Goal: Information Seeking & Learning: Learn about a topic

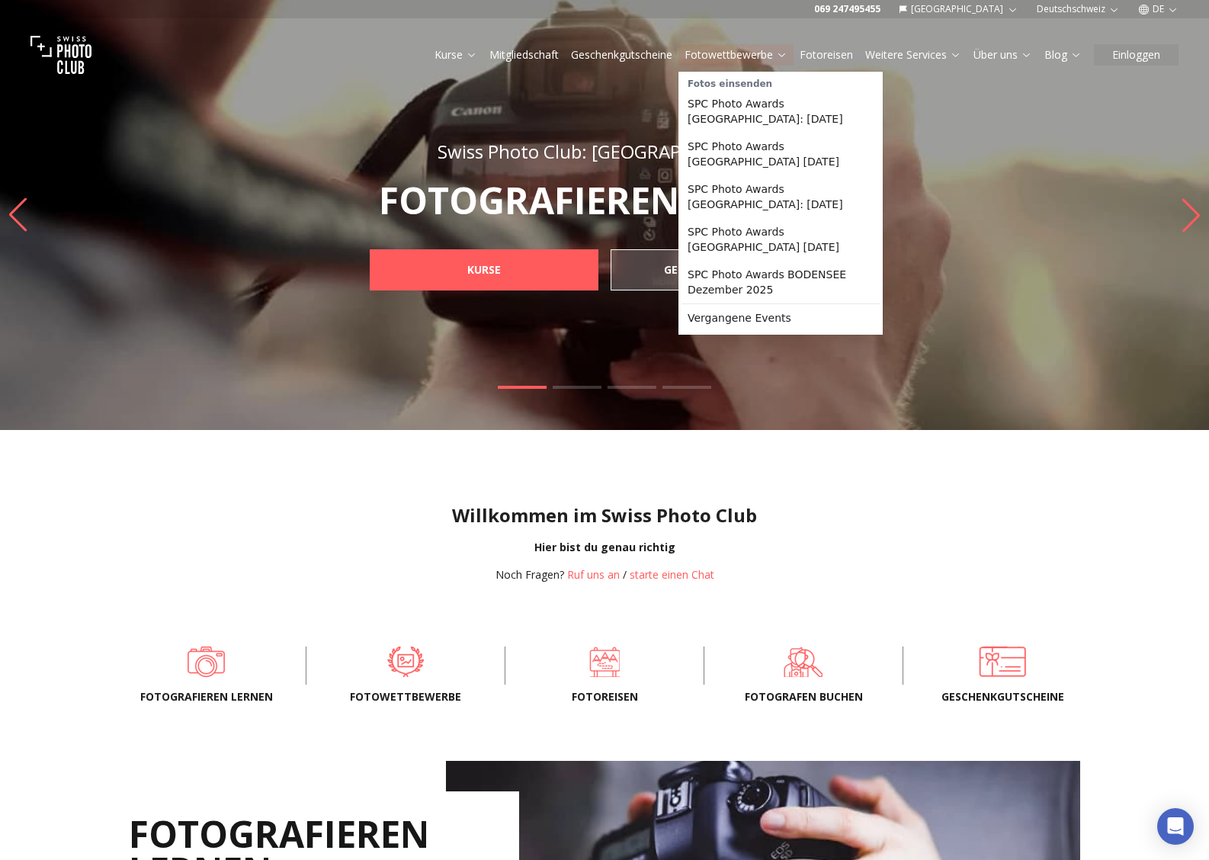
click at [735, 55] on link "Fotowettbewerbe" at bounding box center [736, 54] width 103 height 15
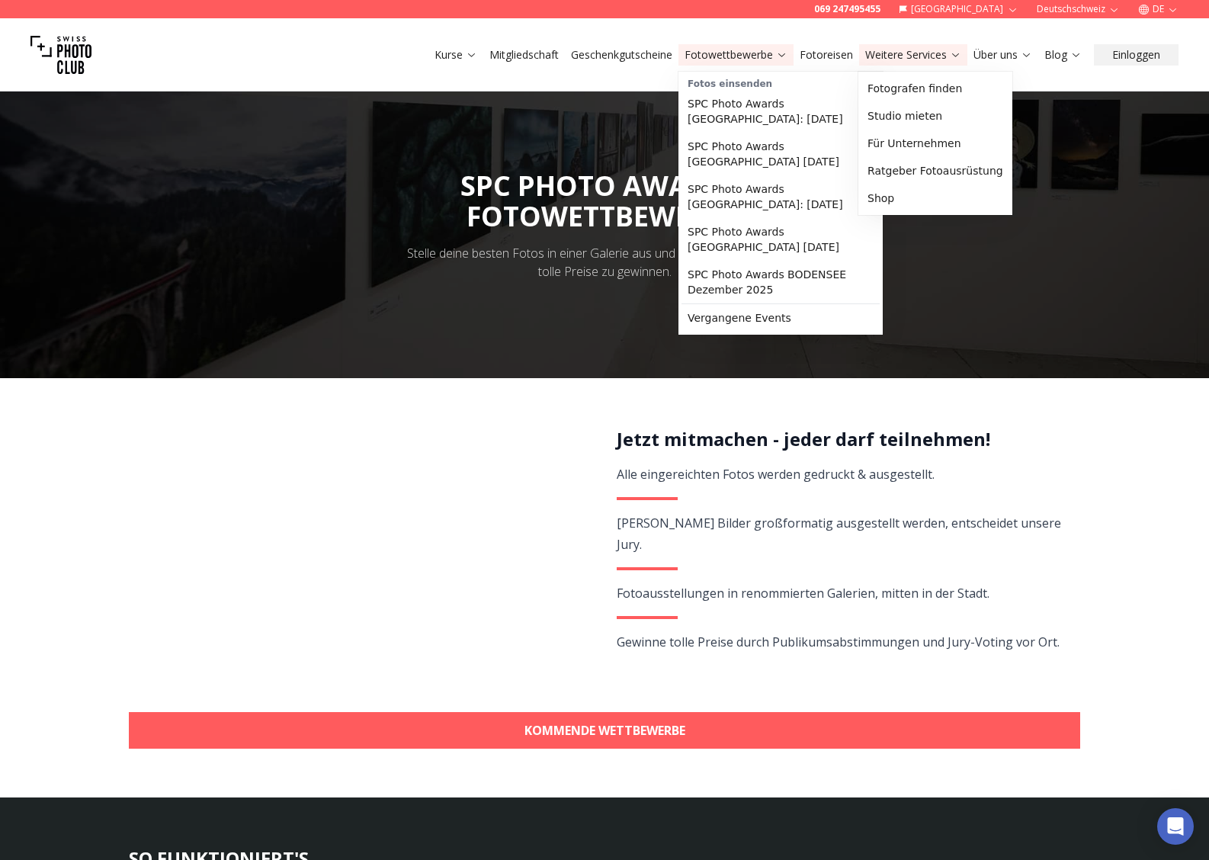
click at [896, 65] on button "Weitere Services" at bounding box center [913, 54] width 108 height 21
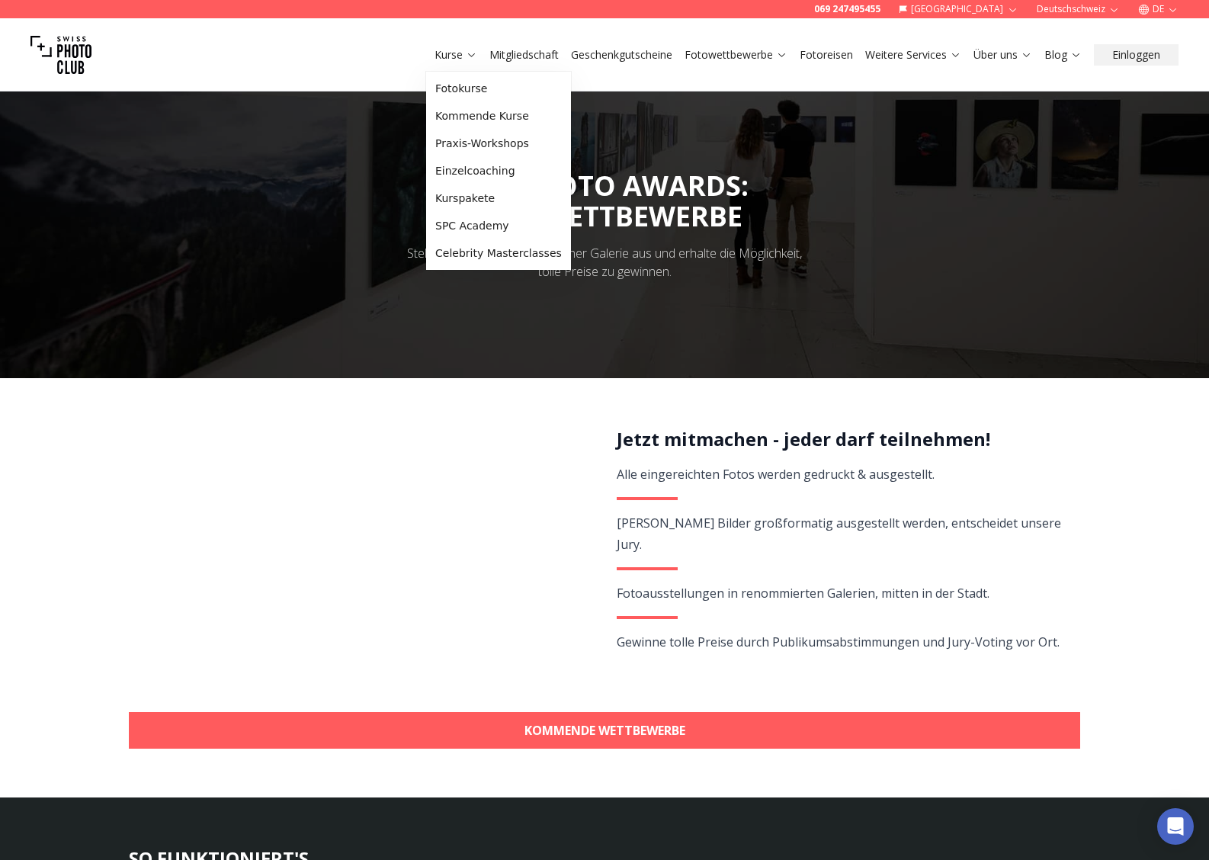
click at [469, 53] on icon at bounding box center [471, 54] width 11 height 11
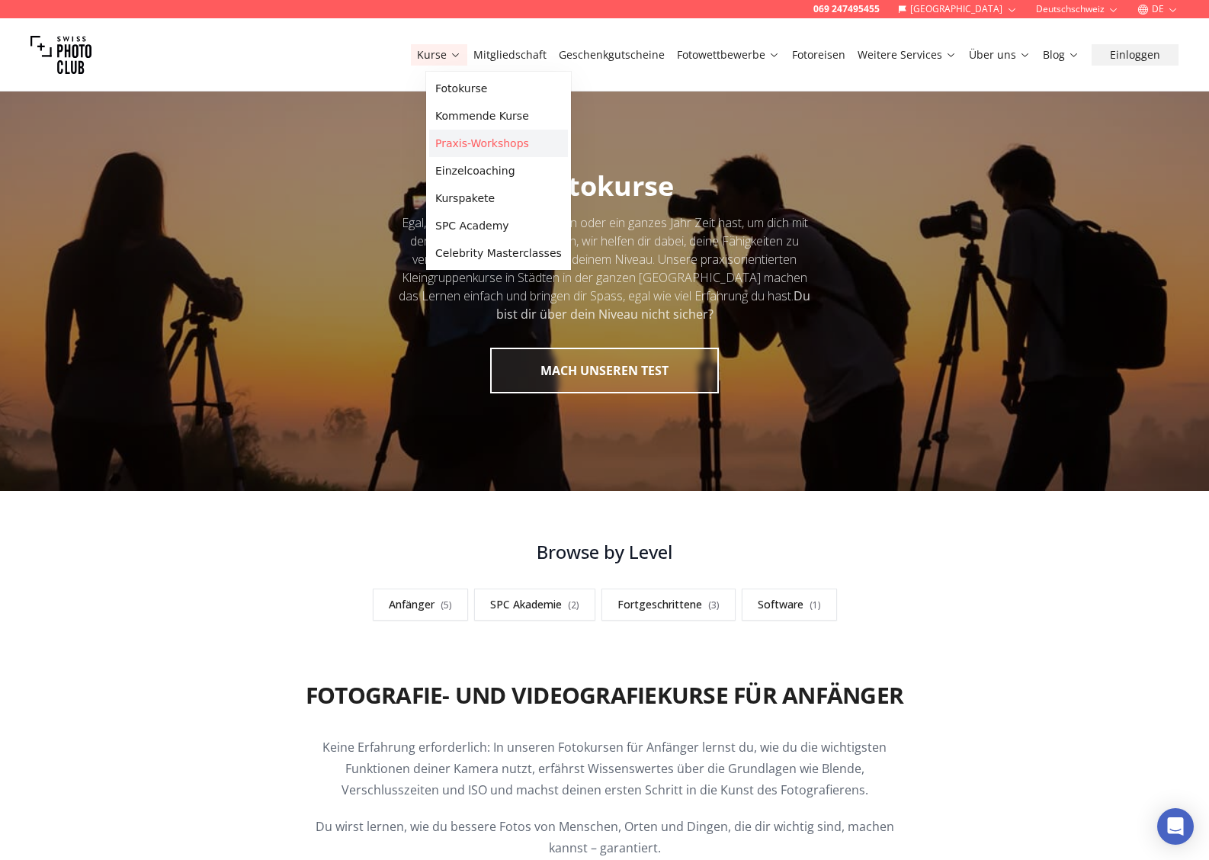
click at [463, 143] on link "Praxis-Workshops" at bounding box center [498, 143] width 139 height 27
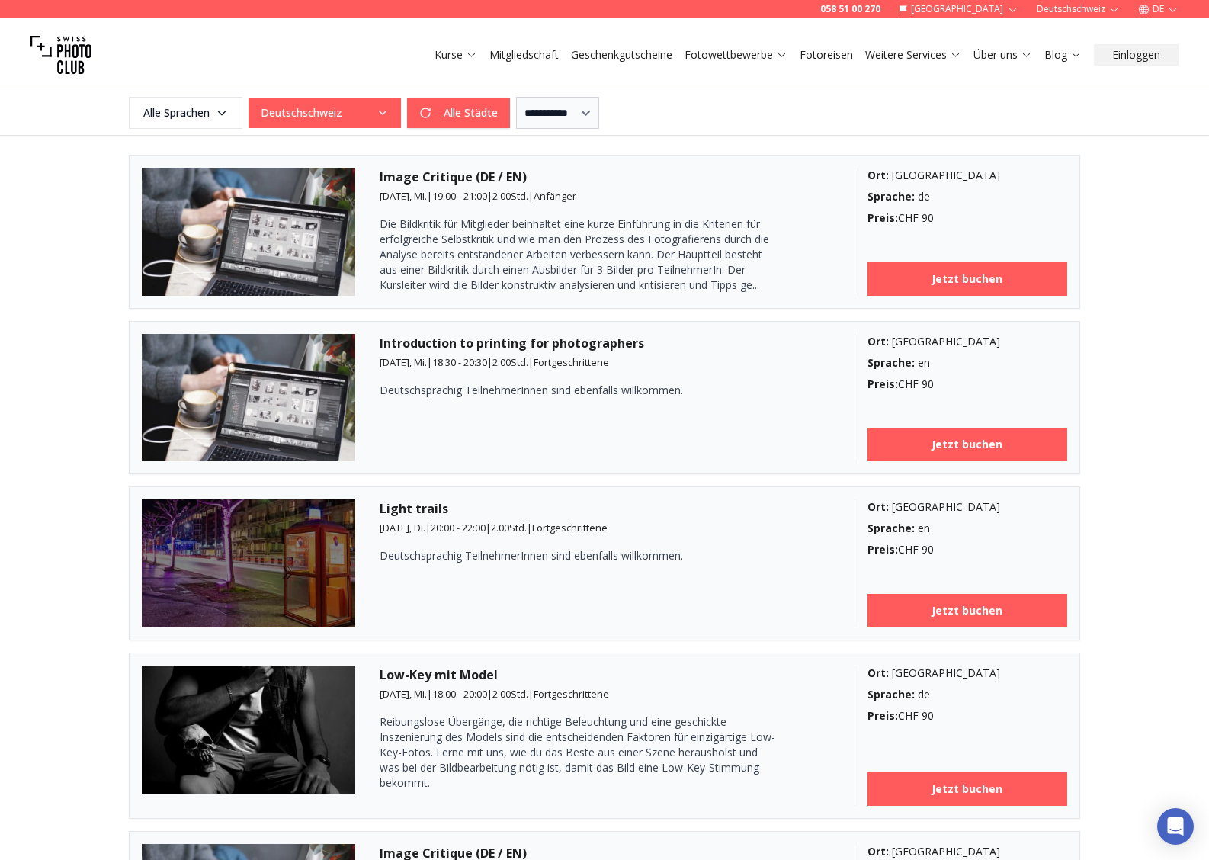
scroll to position [409, 0]
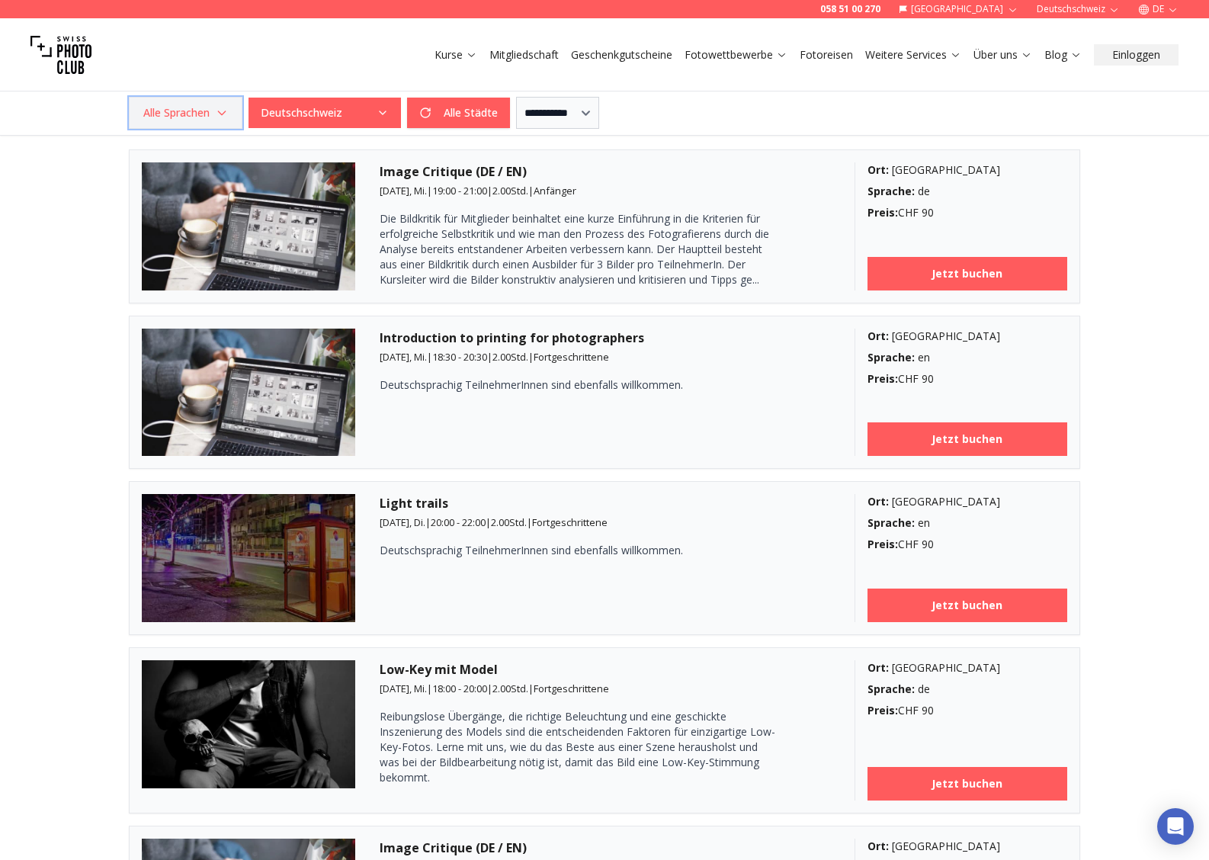
click at [223, 110] on icon "button" at bounding box center [222, 113] width 12 height 12
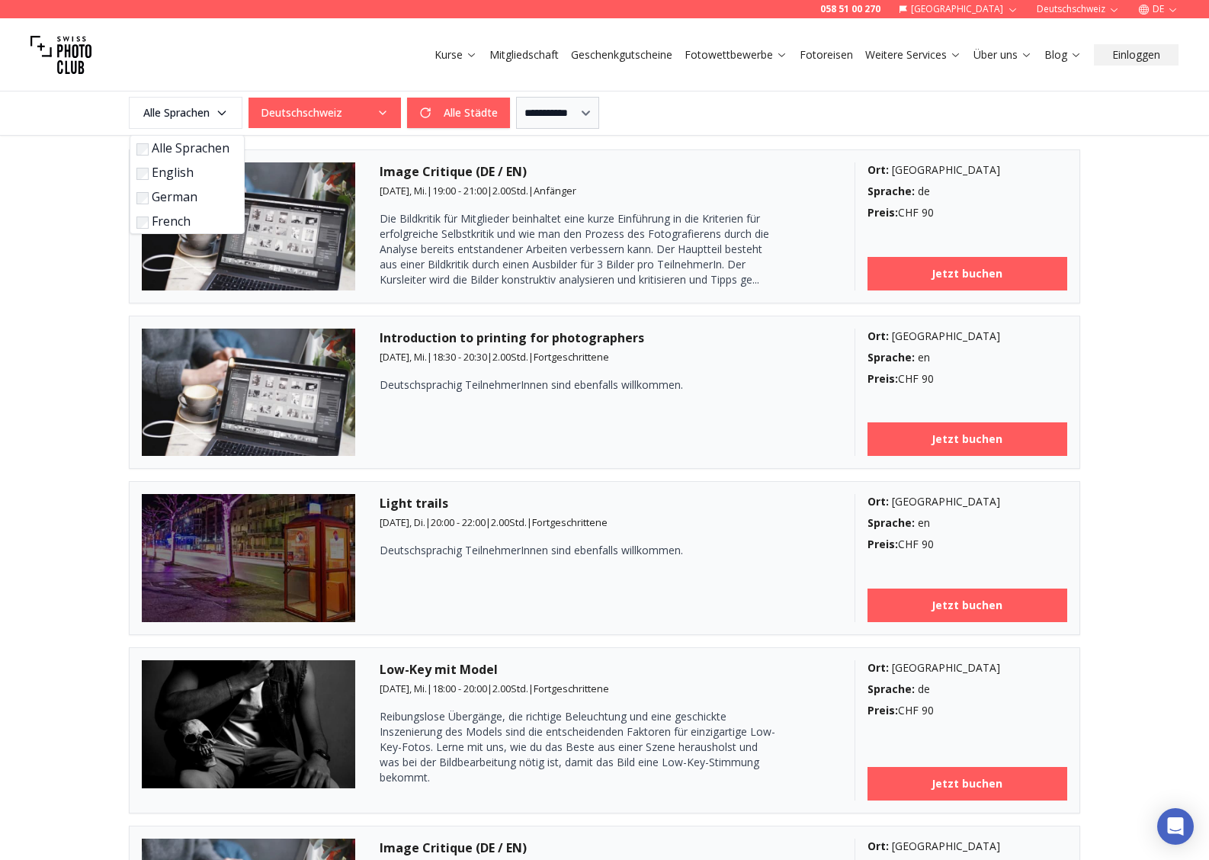
click at [163, 196] on label "German" at bounding box center [183, 197] width 95 height 18
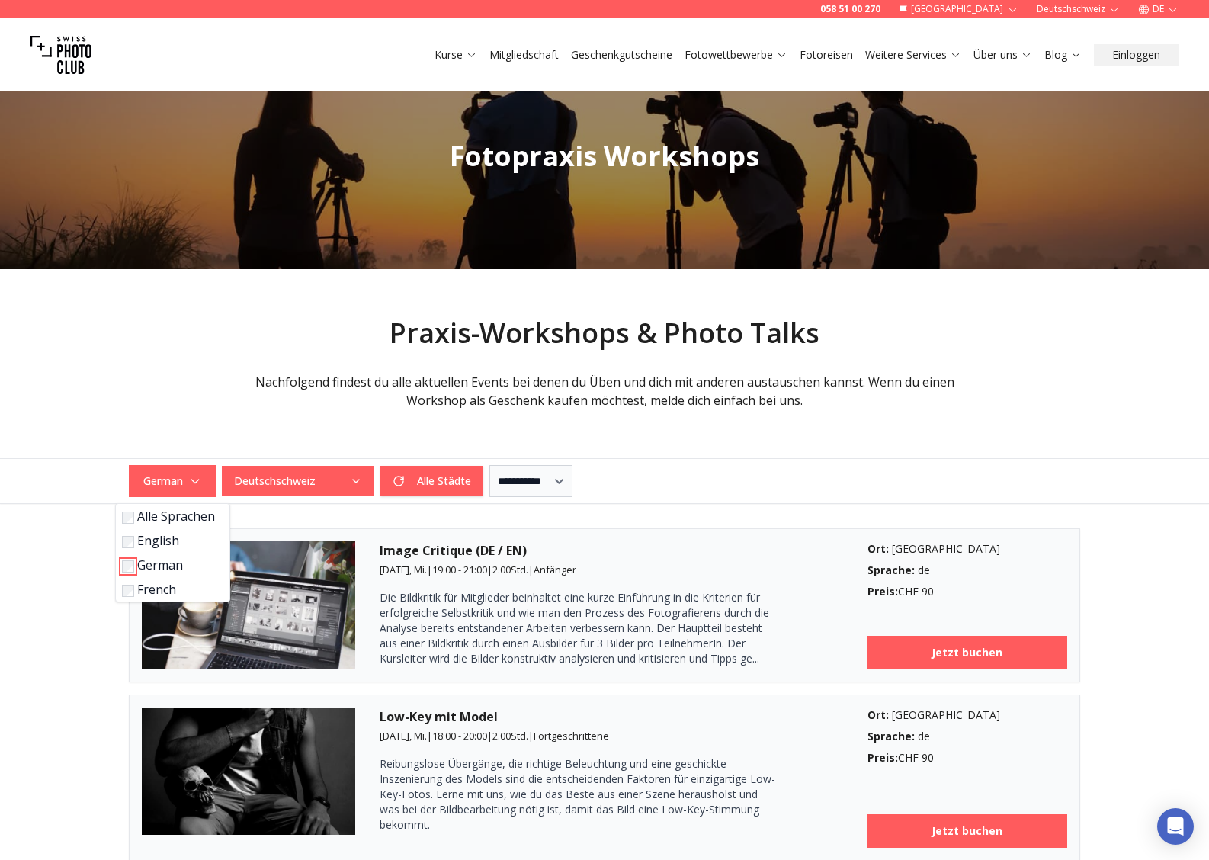
scroll to position [0, 0]
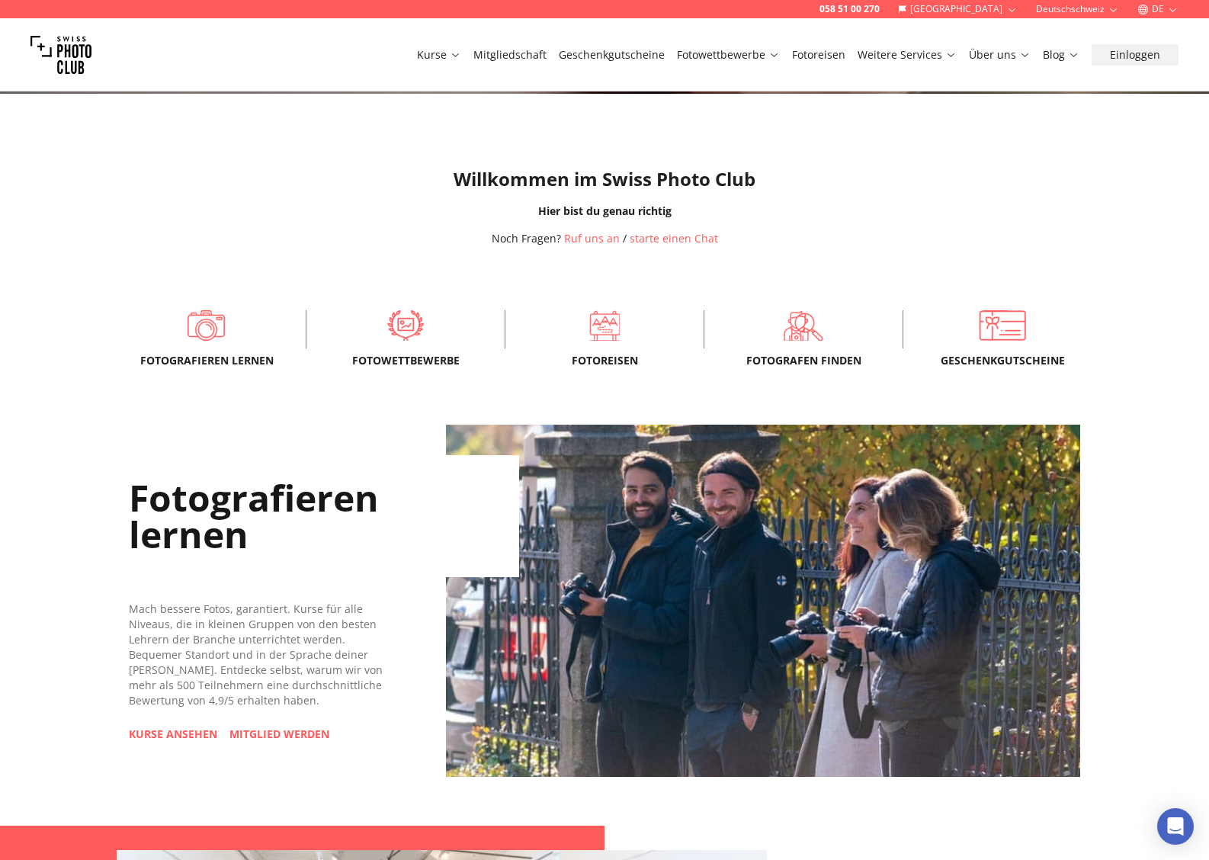
scroll to position [335, 0]
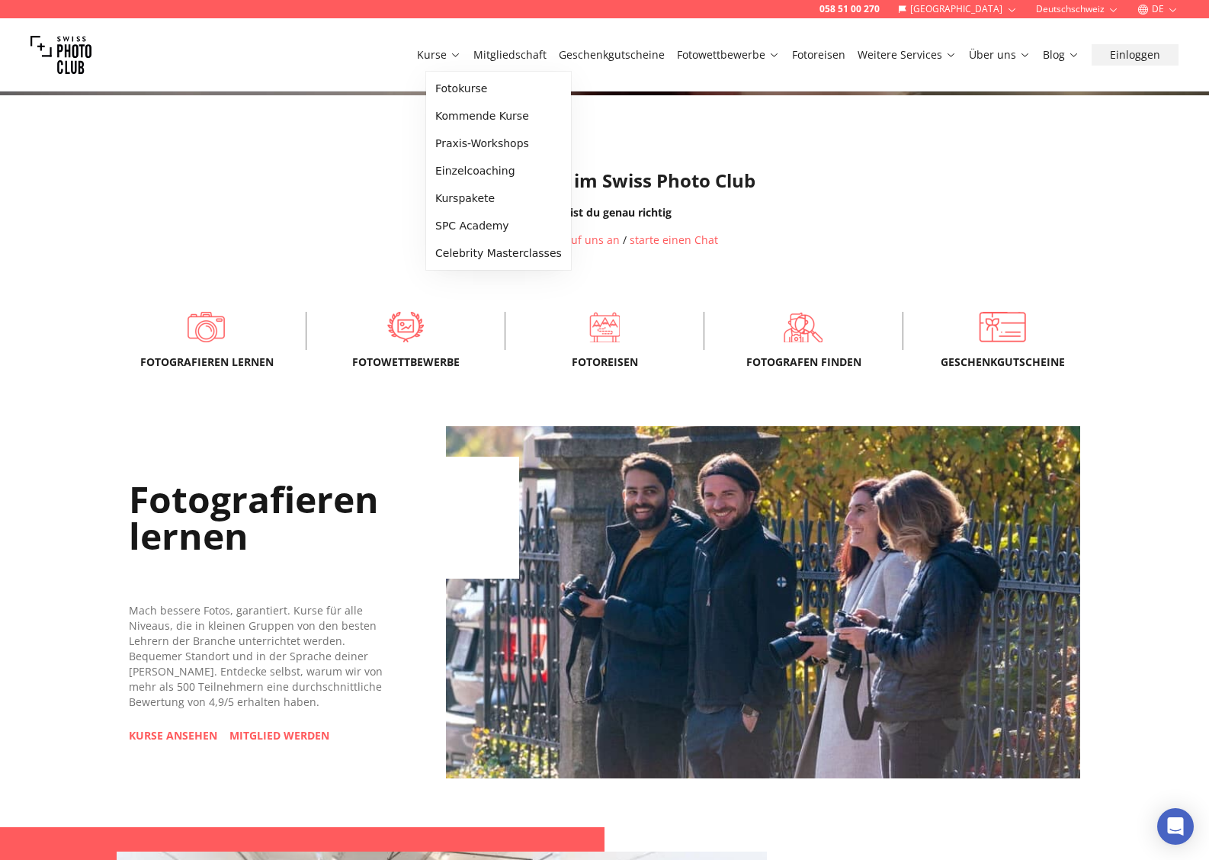
click at [461, 53] on icon at bounding box center [455, 54] width 11 height 11
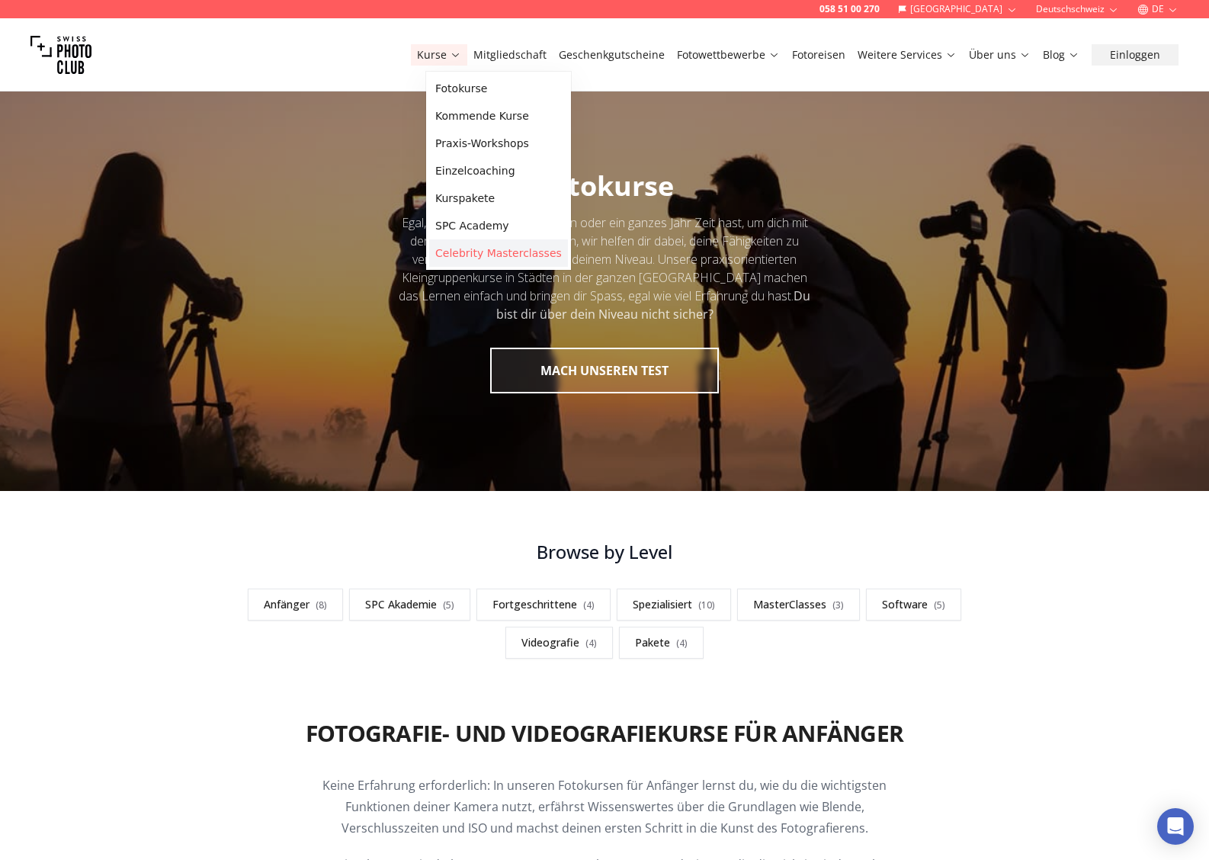
click at [471, 252] on link "Celebrity Masterclasses" at bounding box center [498, 252] width 139 height 27
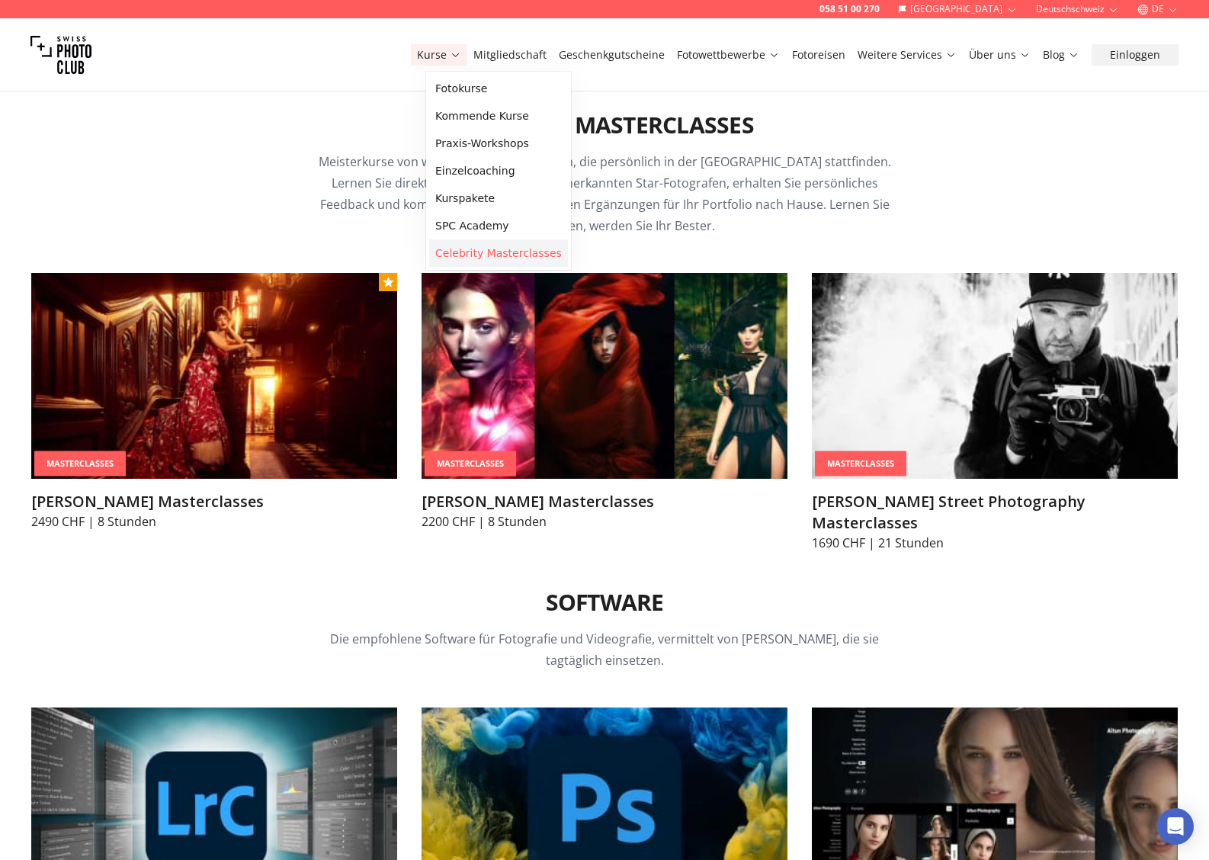
scroll to position [4610, 0]
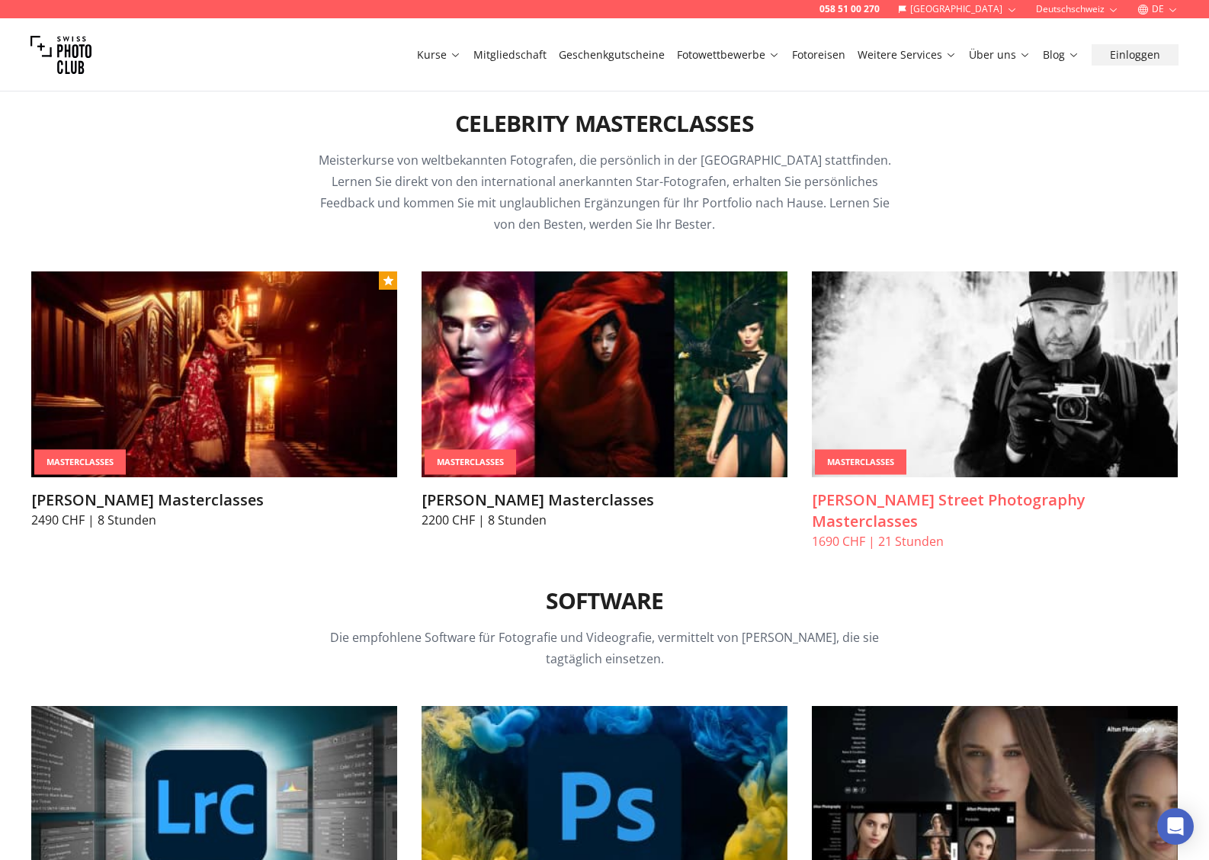
click at [934, 404] on img at bounding box center [995, 374] width 366 height 206
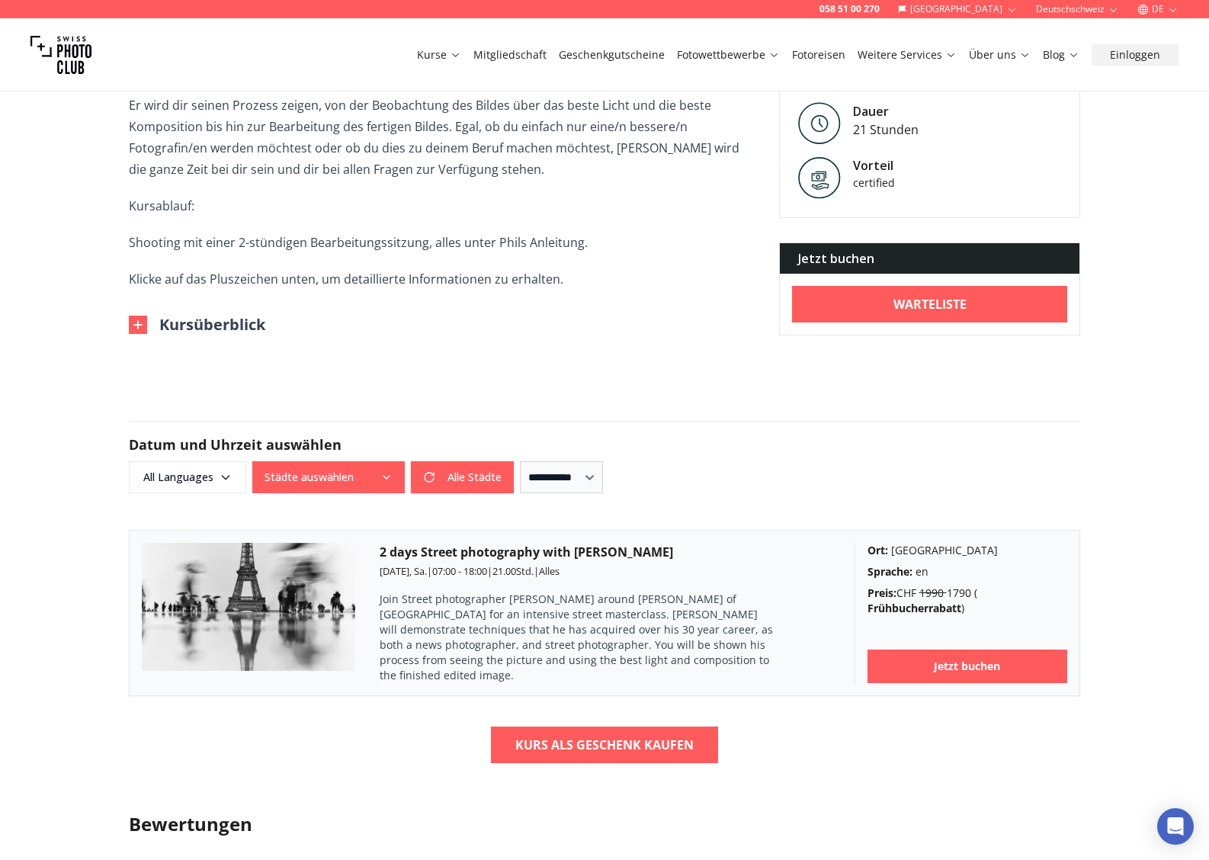
scroll to position [689, 0]
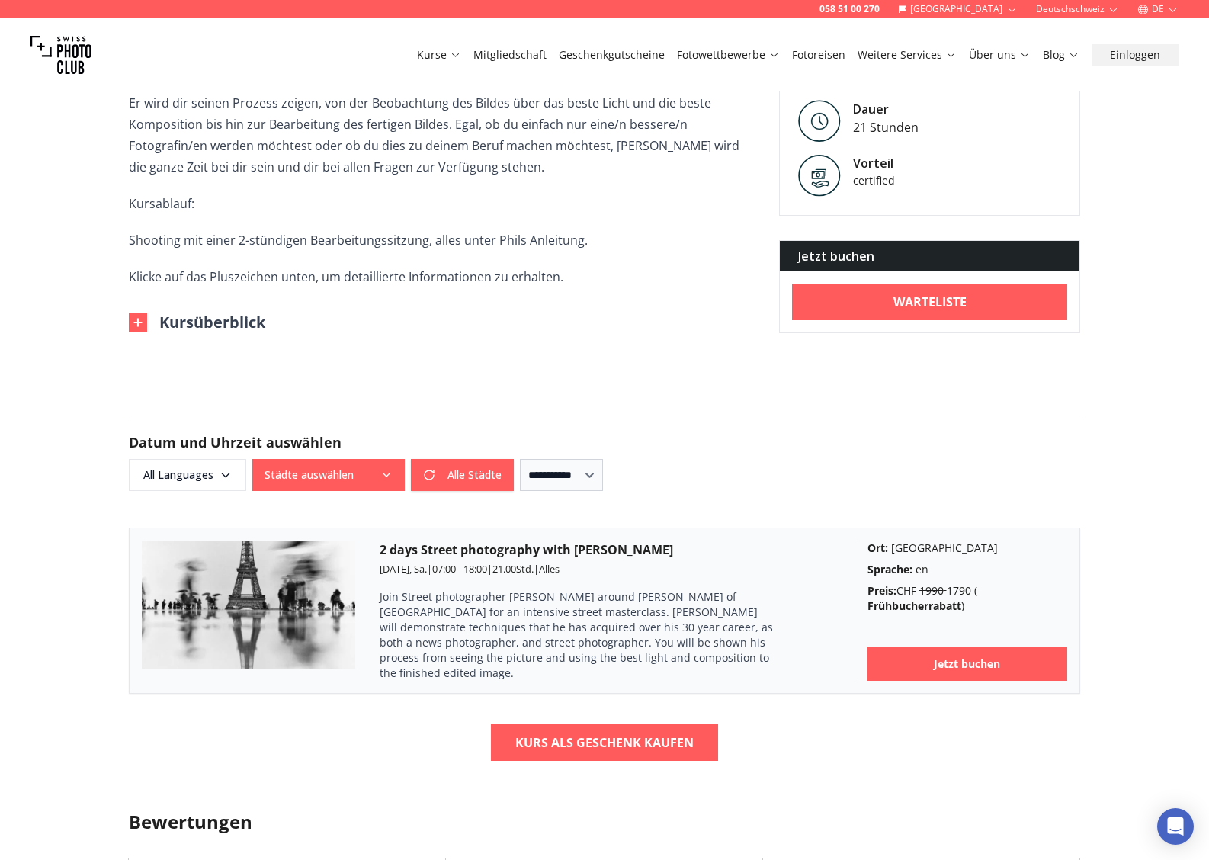
click at [135, 313] on img at bounding box center [138, 322] width 18 height 18
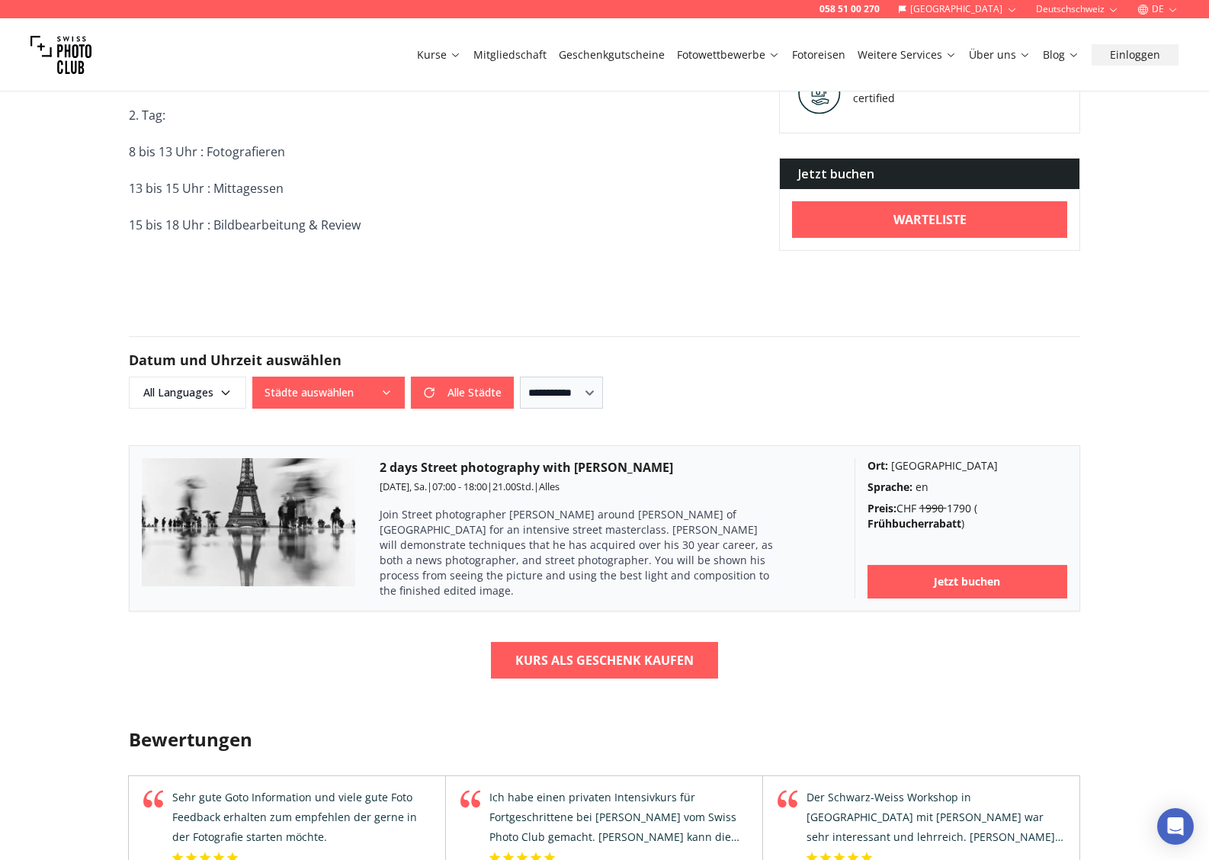
scroll to position [1153, 0]
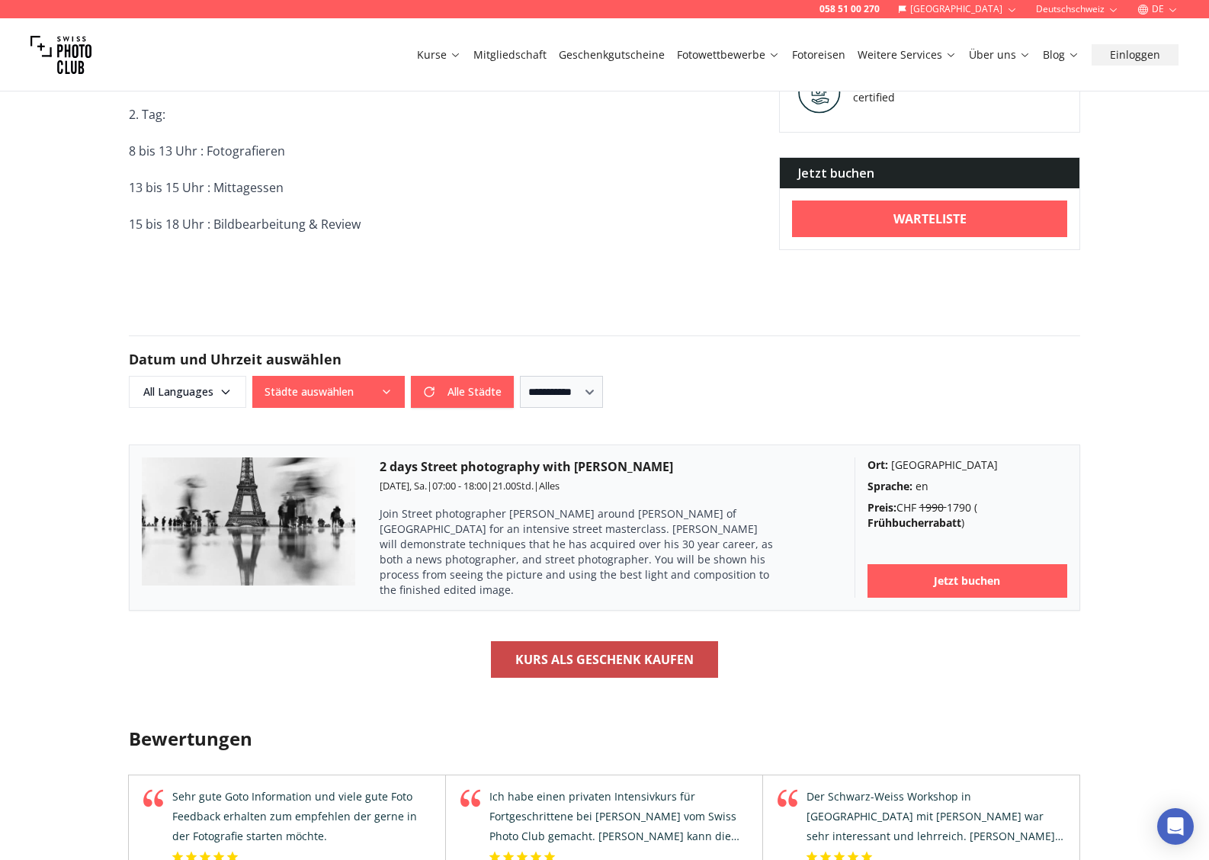
click at [618, 650] on b "Kurs als Geschenk kaufen" at bounding box center [604, 659] width 178 height 18
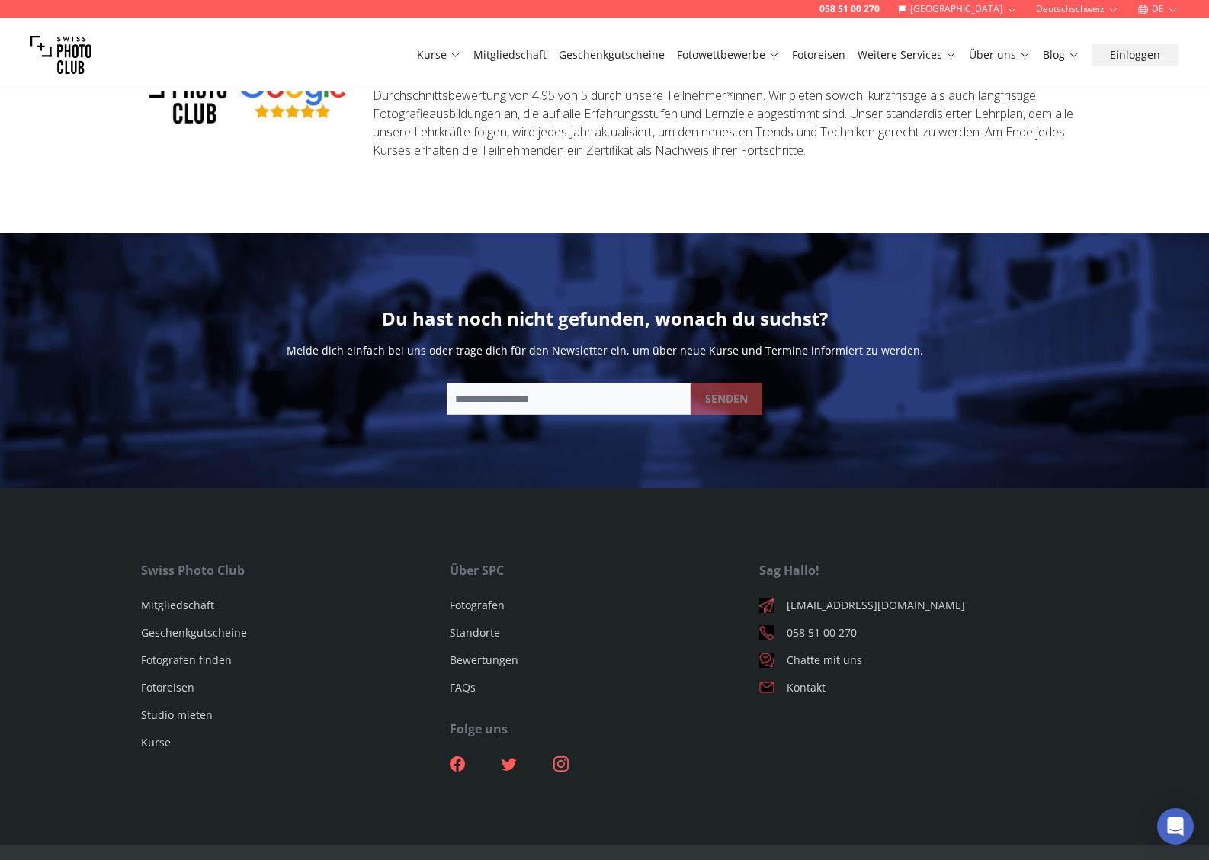
scroll to position [1879, 0]
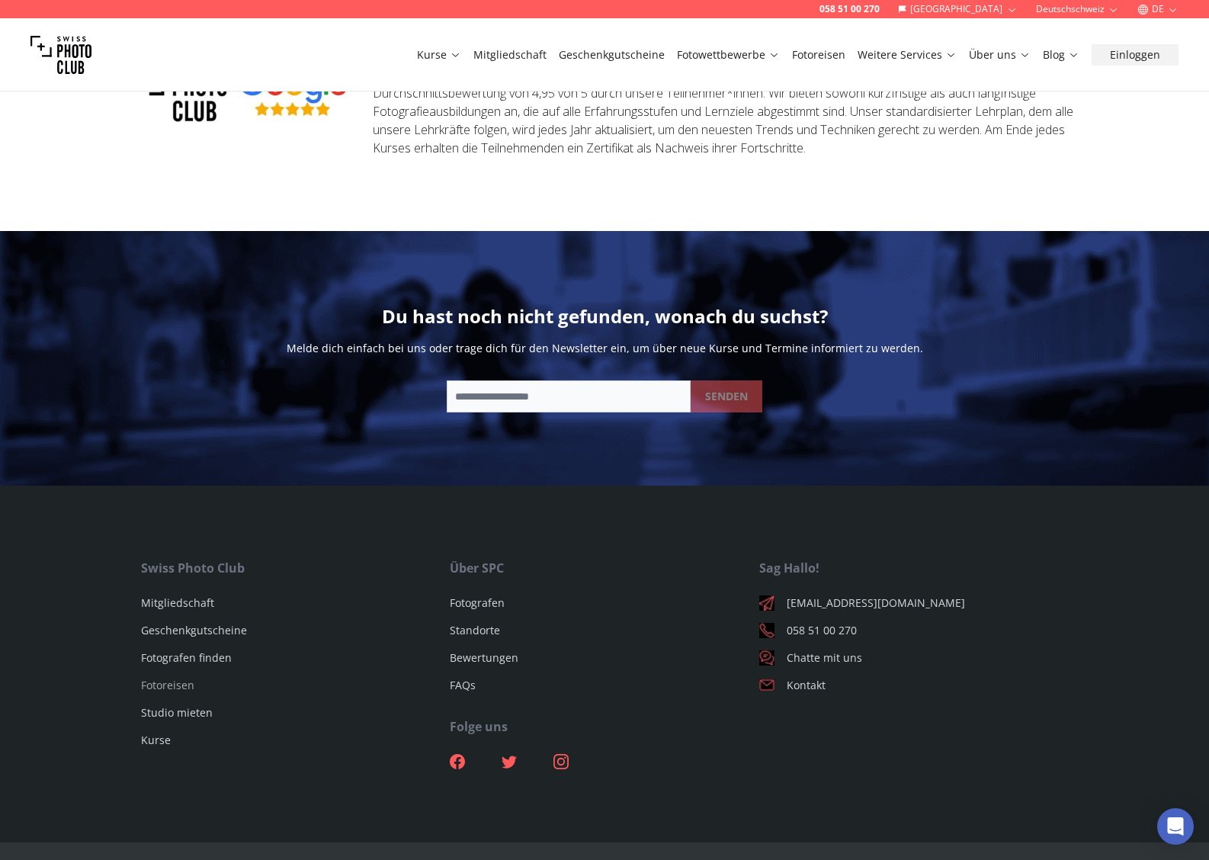
click at [168, 678] on link "Fotoreisen" at bounding box center [167, 685] width 53 height 14
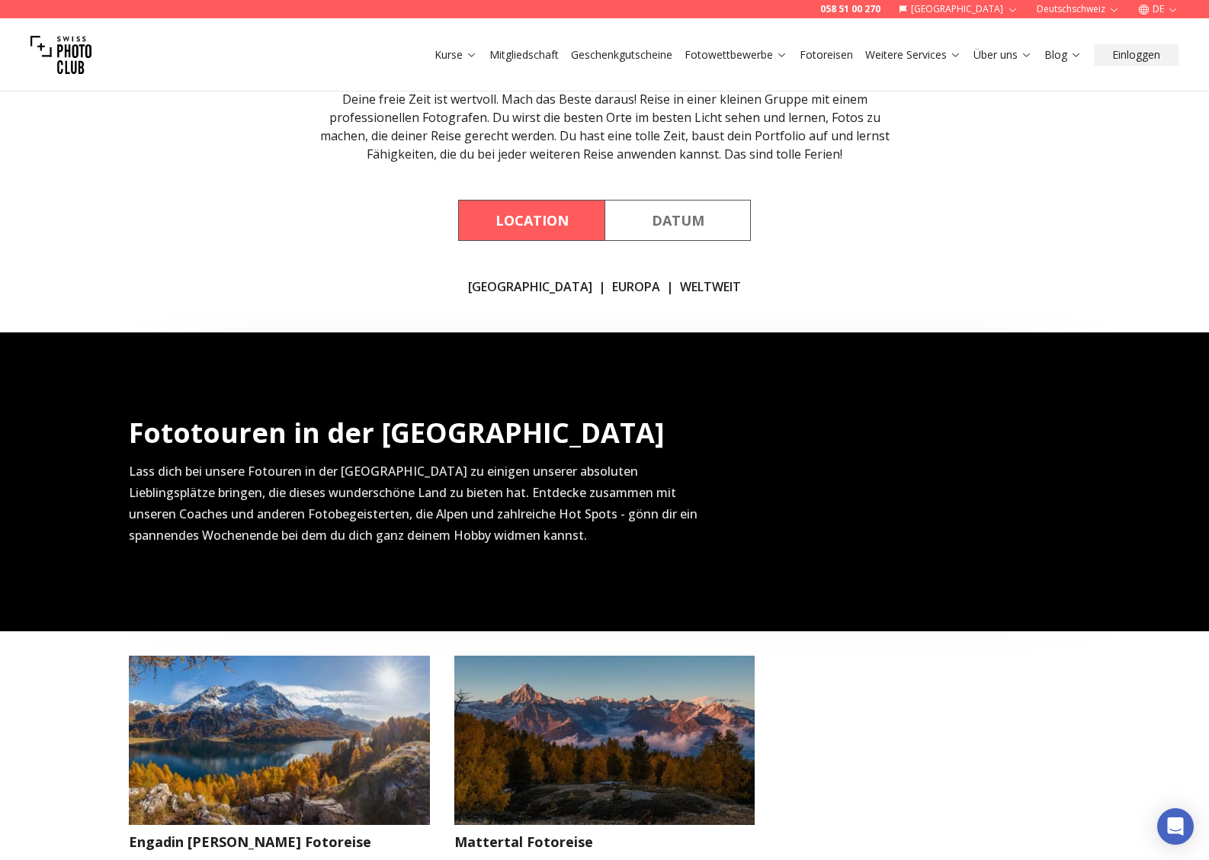
scroll to position [174, 0]
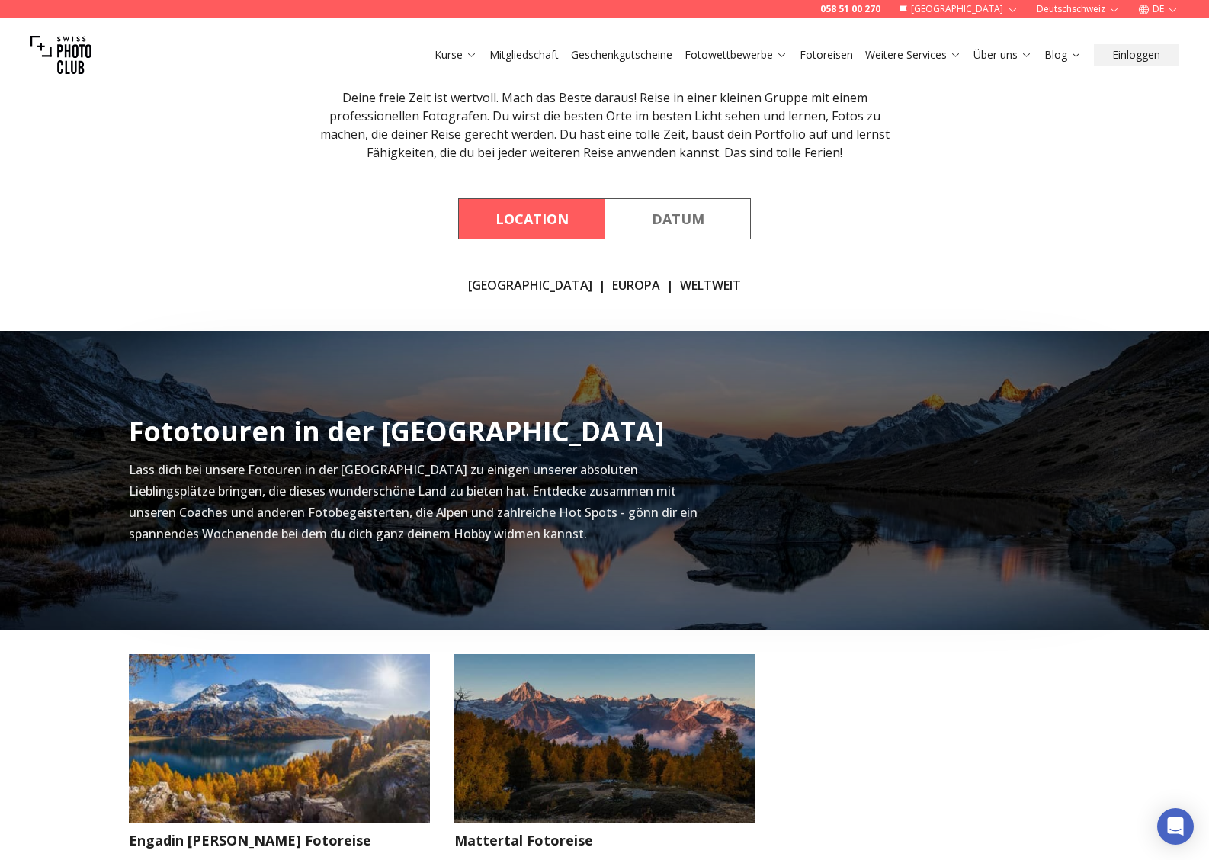
click at [612, 279] on link "EUROPA" at bounding box center [636, 285] width 48 height 18
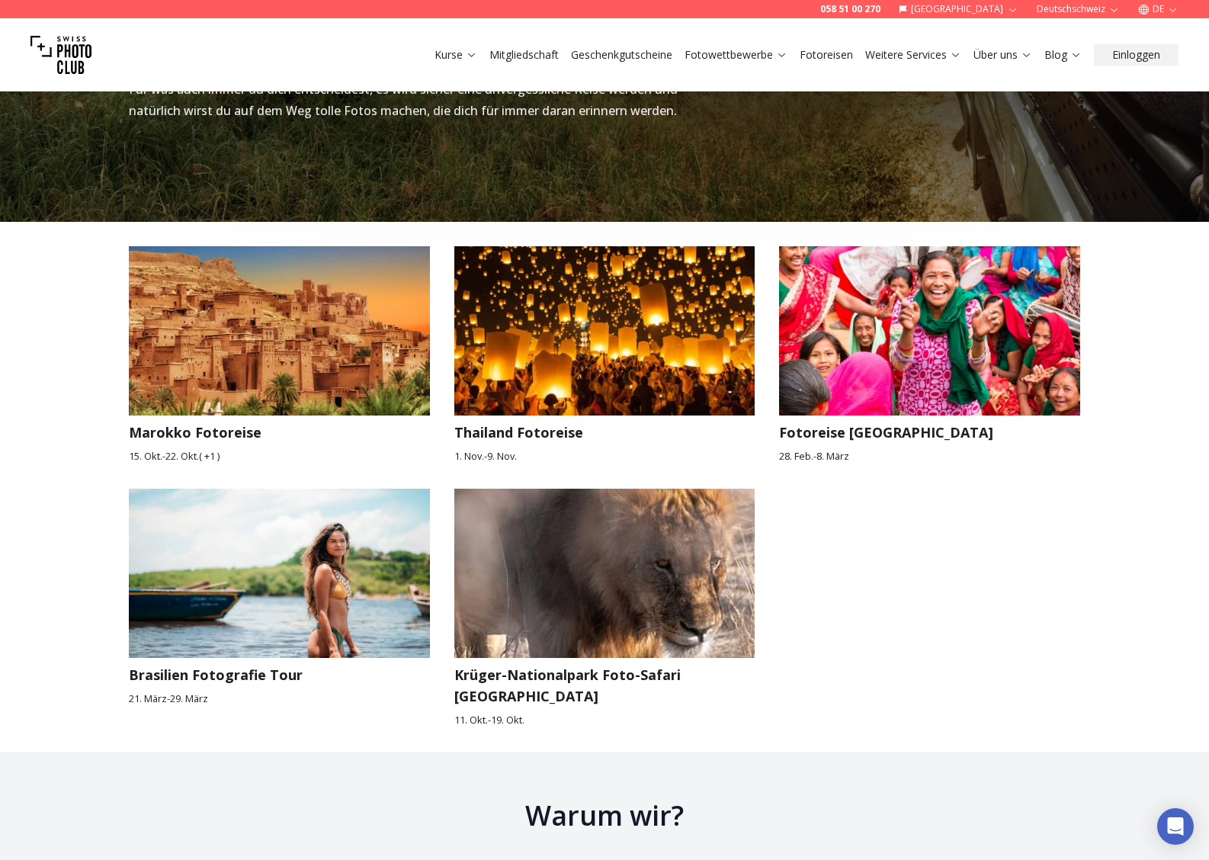
scroll to position [2002, 0]
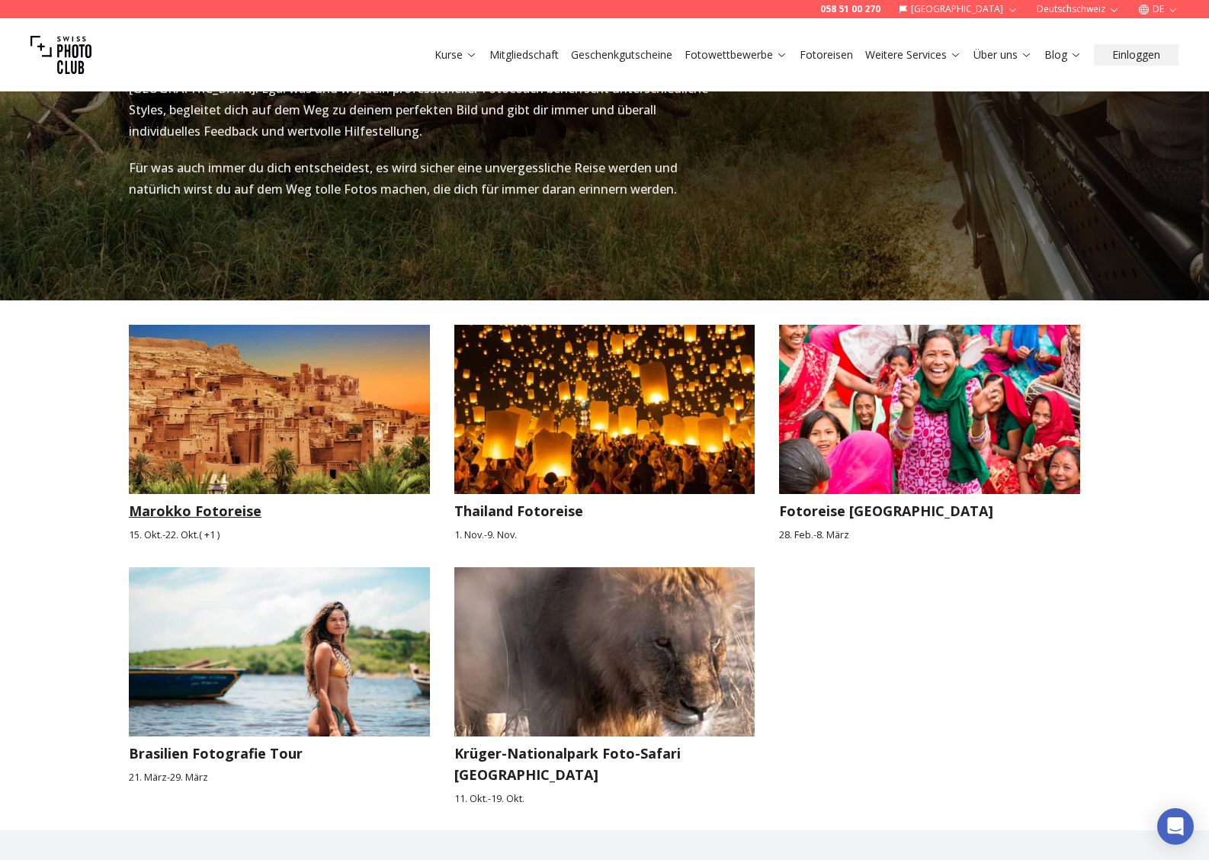
click at [286, 371] on img at bounding box center [279, 409] width 301 height 169
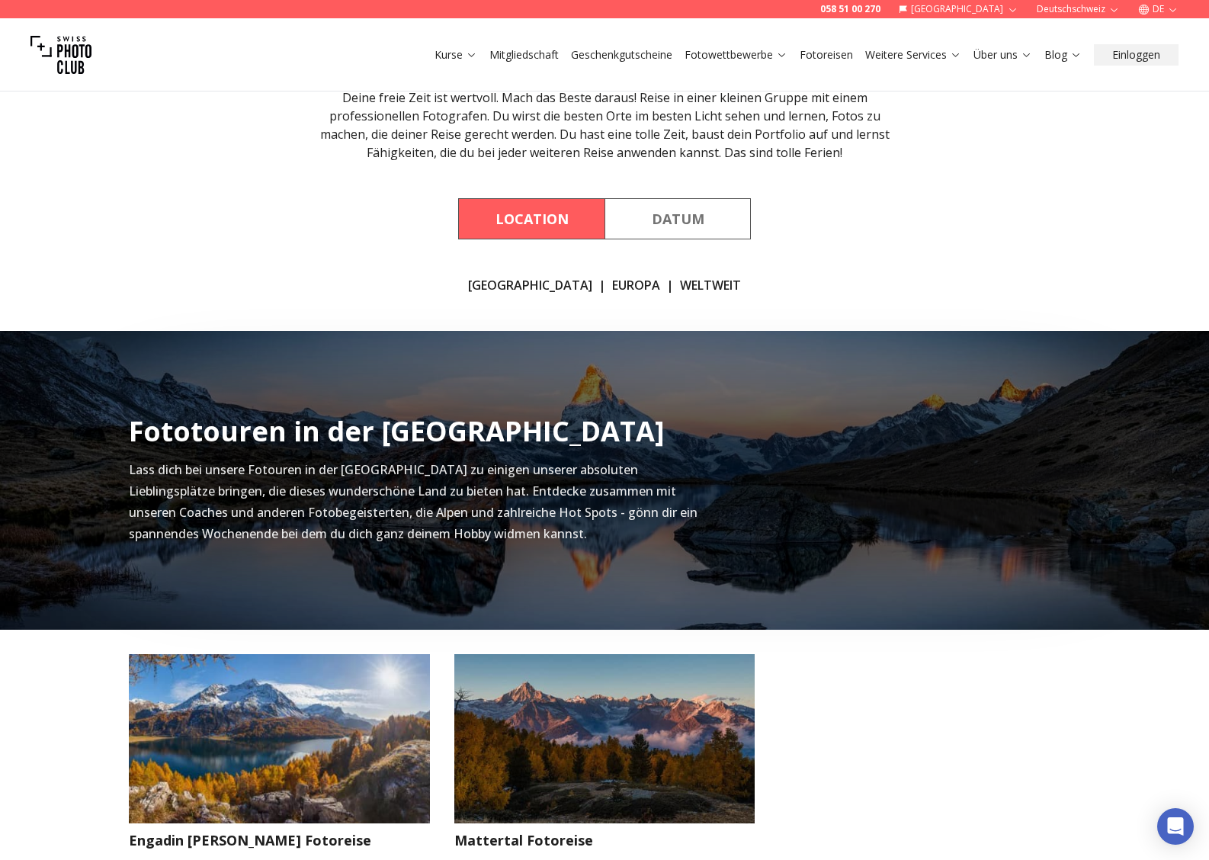
scroll to position [2, 0]
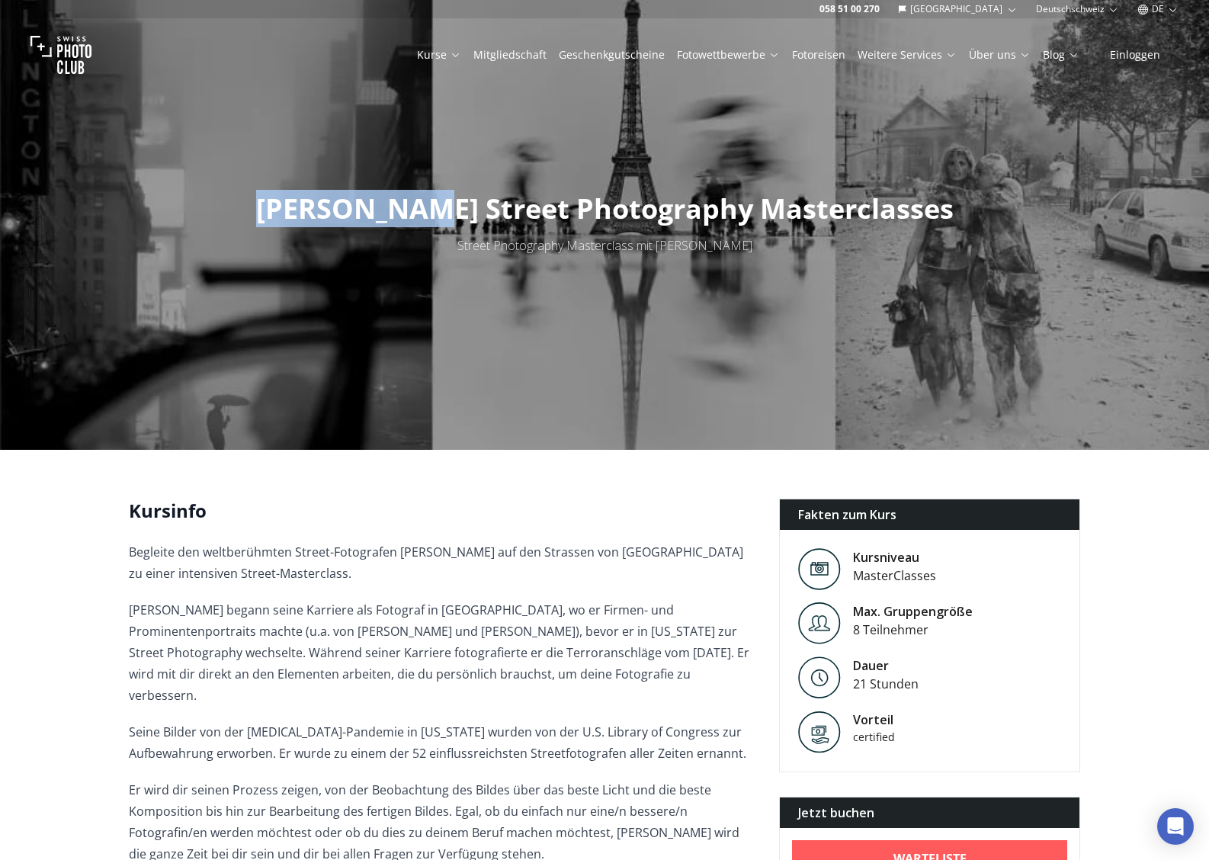
drag, startPoint x: 450, startPoint y: 211, endPoint x: 282, endPoint y: 194, distance: 168.7
click at [282, 194] on span "Phil Penman Street Photography Masterclasses" at bounding box center [605, 208] width 698 height 37
copy span "Phil Penman"
